Goal: Check status: Check status

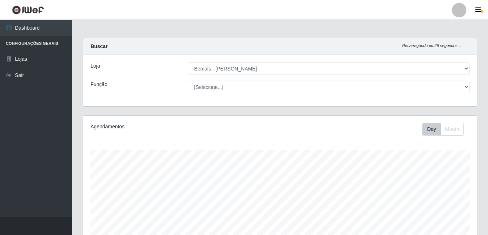
select select "230"
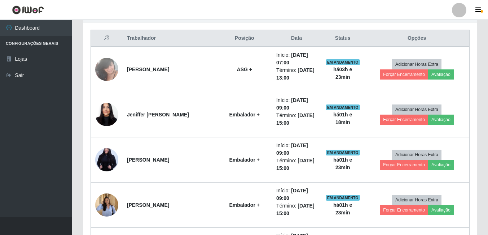
scroll to position [150, 394]
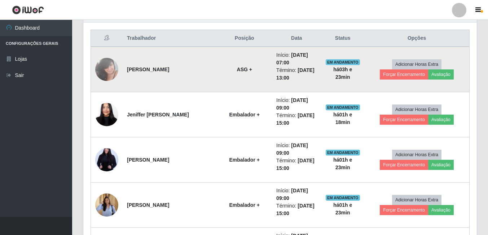
click at [104, 65] on img at bounding box center [106, 69] width 23 height 31
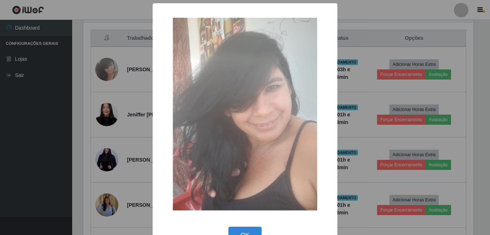
click at [113, 98] on div "× OK Cancel" at bounding box center [245, 117] width 490 height 235
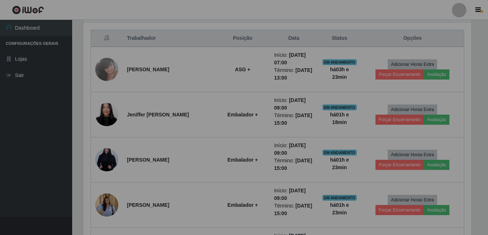
scroll to position [150, 394]
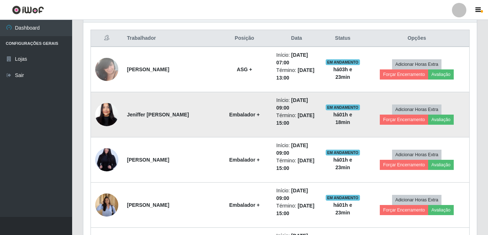
click at [108, 114] on img at bounding box center [106, 114] width 23 height 50
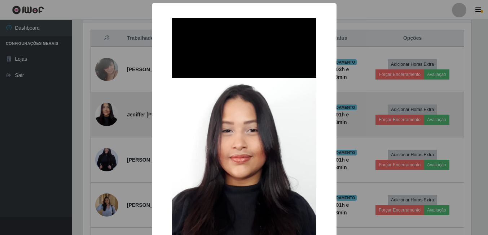
scroll to position [150, 390]
click at [108, 114] on div "× OK Cancel" at bounding box center [245, 117] width 490 height 235
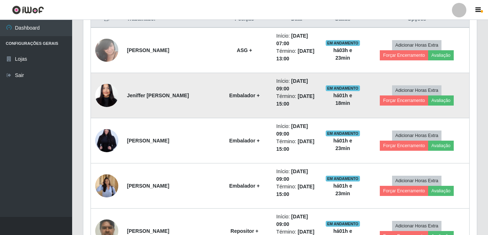
scroll to position [306, 0]
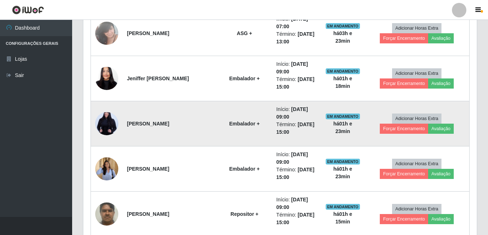
click at [108, 121] on img at bounding box center [106, 123] width 23 height 35
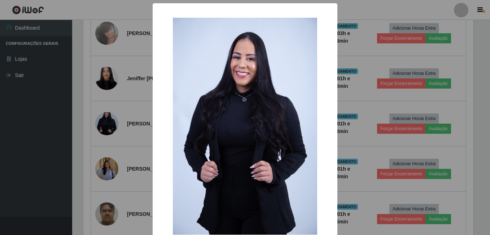
click at [108, 121] on div "× OK Cancel" at bounding box center [245, 117] width 490 height 235
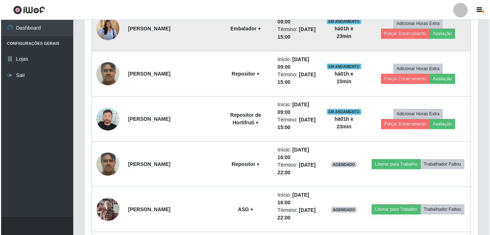
scroll to position [450, 0]
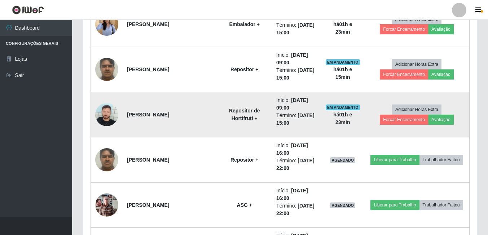
click at [106, 116] on img at bounding box center [106, 114] width 23 height 23
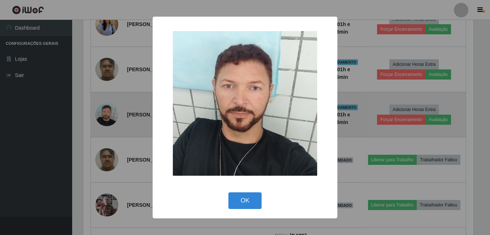
click at [106, 116] on div "× OK Cancel" at bounding box center [245, 117] width 490 height 235
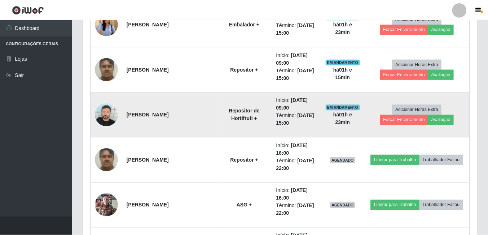
scroll to position [150, 394]
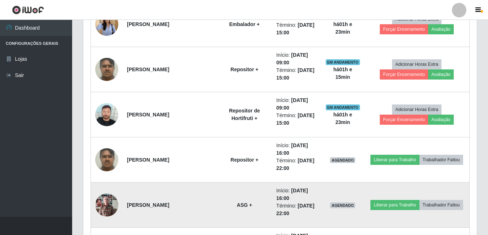
click at [108, 206] on img at bounding box center [106, 204] width 23 height 31
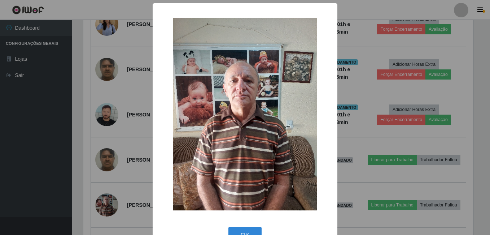
click at [130, 145] on div "× OK Cancel" at bounding box center [245, 117] width 490 height 235
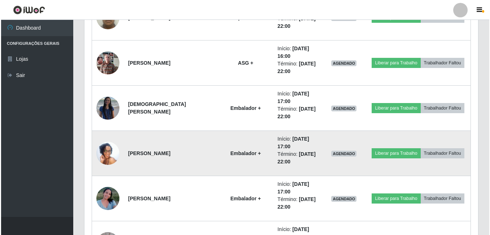
scroll to position [594, 0]
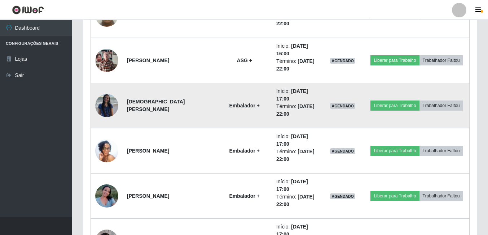
click at [107, 103] on img at bounding box center [106, 105] width 23 height 23
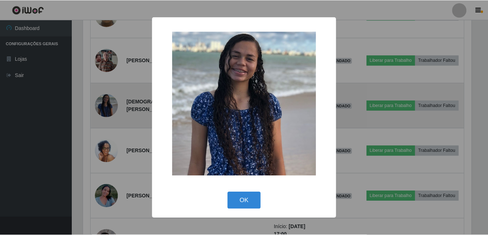
scroll to position [150, 390]
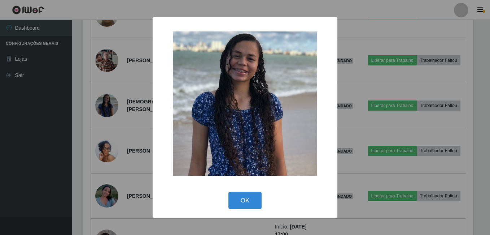
click at [106, 103] on div "× OK Cancel" at bounding box center [245, 117] width 490 height 235
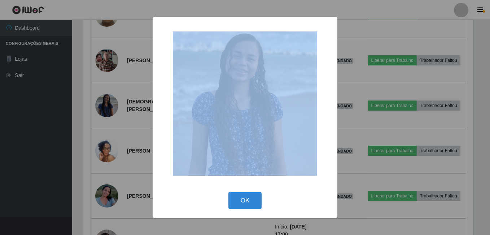
click at [106, 103] on div "× OK Cancel" at bounding box center [245, 117] width 490 height 235
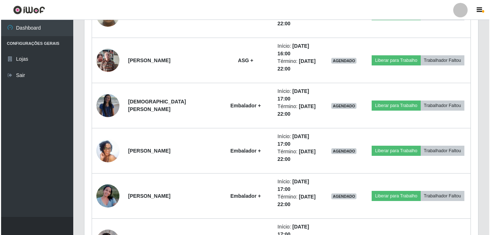
scroll to position [0, 0]
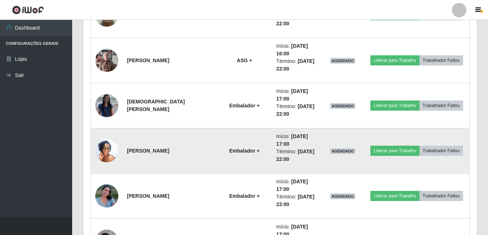
drag, startPoint x: 106, startPoint y: 103, endPoint x: 104, endPoint y: 152, distance: 49.1
click at [104, 152] on img at bounding box center [106, 150] width 23 height 51
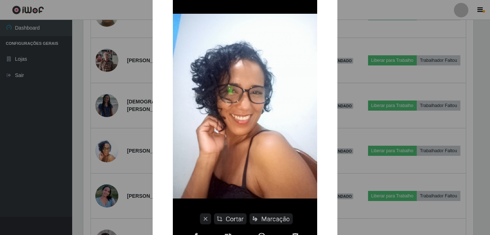
click at [126, 137] on div "× OK Cancel" at bounding box center [245, 117] width 490 height 235
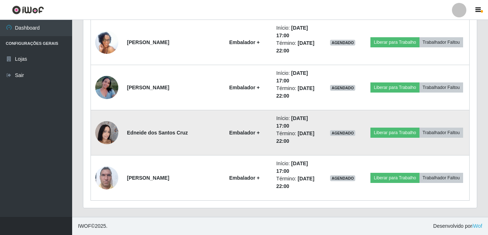
click at [103, 126] on img at bounding box center [106, 132] width 23 height 31
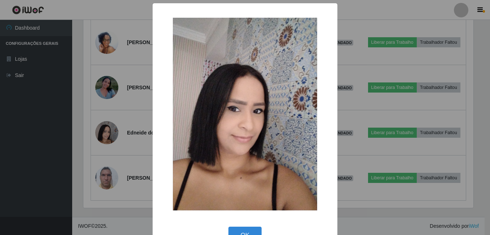
click at [104, 124] on div "× OK Cancel" at bounding box center [245, 117] width 490 height 235
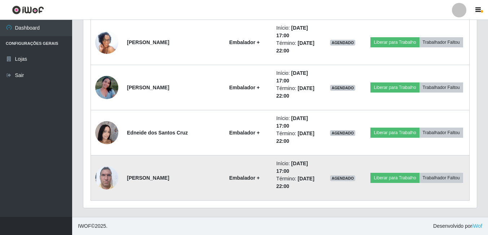
click at [113, 179] on img at bounding box center [106, 177] width 23 height 31
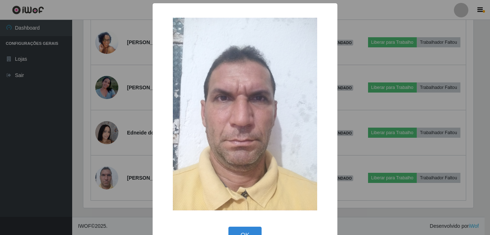
click at [108, 174] on div "× OK Cancel" at bounding box center [245, 117] width 490 height 235
